Goal: Navigation & Orientation: Find specific page/section

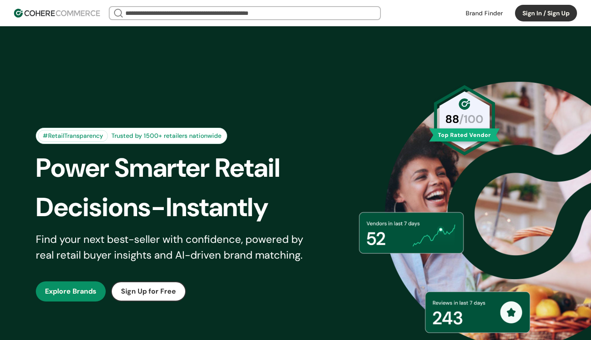
click at [18, 13] on img at bounding box center [57, 13] width 86 height 9
click at [48, 14] on img at bounding box center [57, 13] width 86 height 9
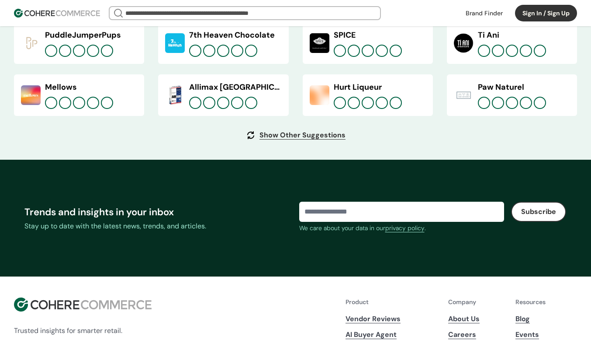
scroll to position [3384, 0]
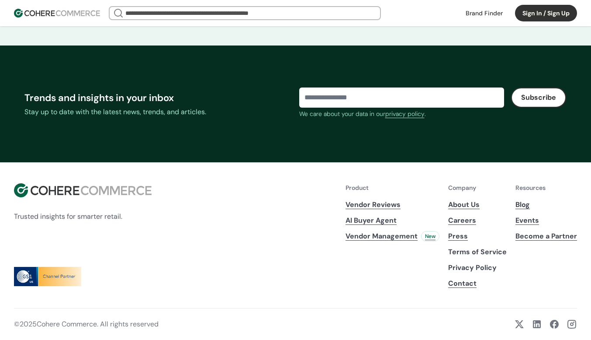
click at [463, 236] on link "Press" at bounding box center [478, 236] width 59 height 10
click at [308, 296] on div "Trusted insights for smarter retail. Product Vendor Reviews AI Buyer Agent Vend…" at bounding box center [295, 250] width 591 height 177
click at [462, 207] on link "About Us" at bounding box center [478, 204] width 59 height 10
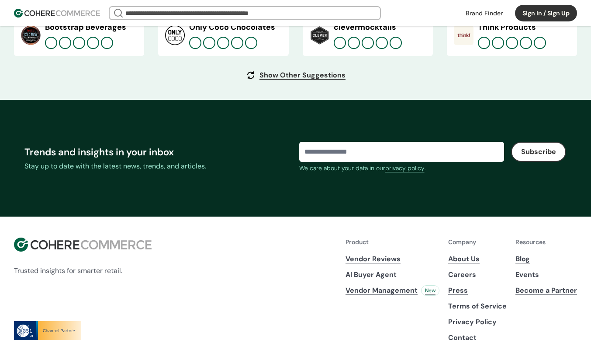
scroll to position [3384, 0]
